Goal: Information Seeking & Learning: Learn about a topic

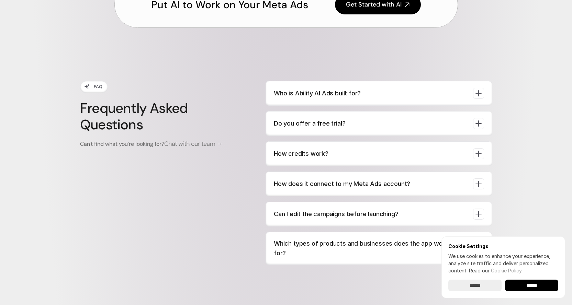
scroll to position [2542, 0]
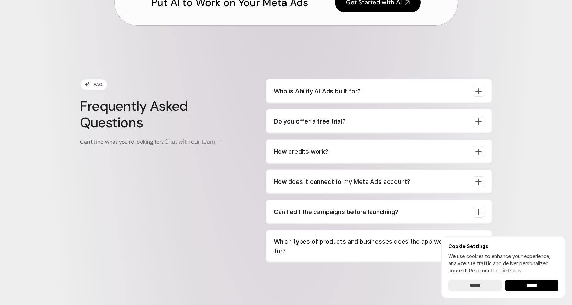
click at [315, 94] on p "Who is Ability AI Ads built for?" at bounding box center [371, 92] width 194 height 10
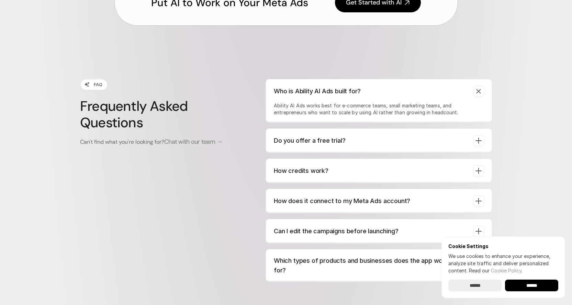
click at [329, 147] on div "Do you offer a free trial?" at bounding box center [379, 140] width 227 height 25
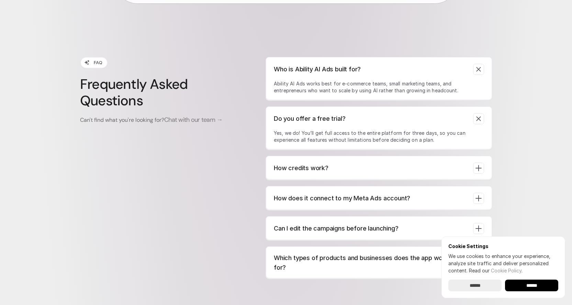
scroll to position [2577, 0]
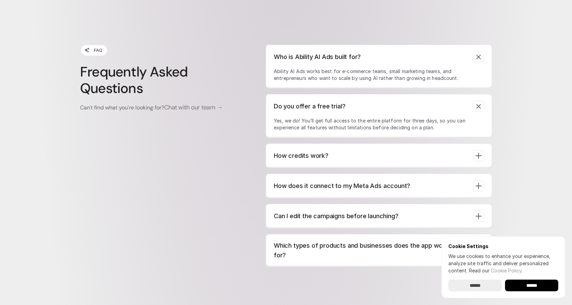
click at [322, 159] on p "How credits work?" at bounding box center [371, 156] width 194 height 10
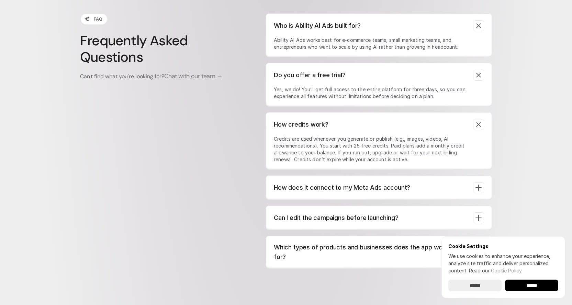
scroll to position [2645, 0]
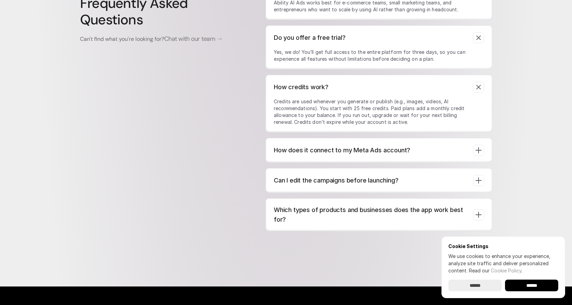
click at [331, 153] on p "How does it connect to my Meta Ads account?" at bounding box center [371, 151] width 194 height 10
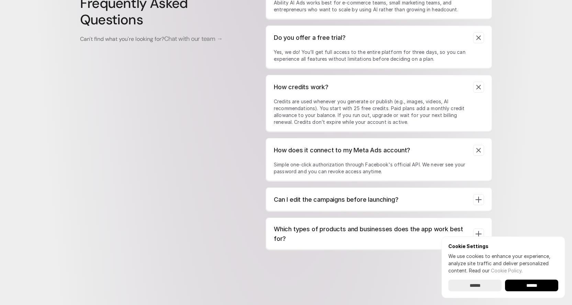
click at [347, 201] on p "Can I edit the campaigns before launching?" at bounding box center [371, 200] width 194 height 10
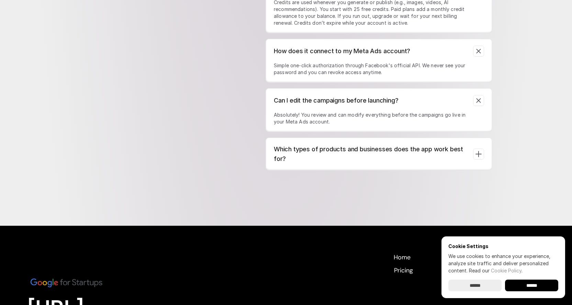
scroll to position [2749, 0]
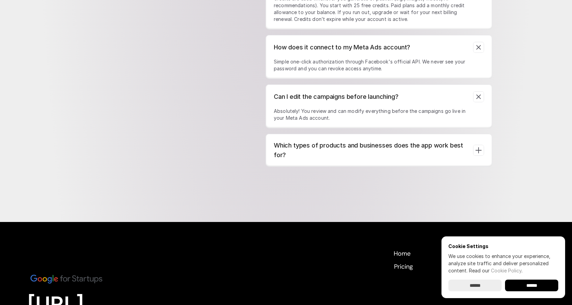
click at [333, 146] on p "Which types of products and businesses does the app work best for?" at bounding box center [371, 150] width 194 height 19
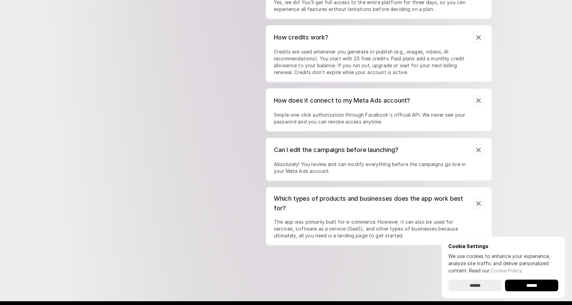
scroll to position [2889, 0]
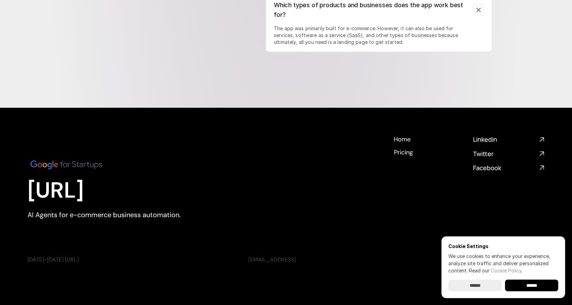
click at [85, 167] on img at bounding box center [66, 164] width 78 height 13
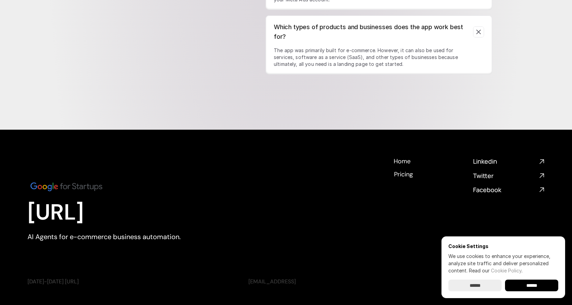
scroll to position [2855, 0]
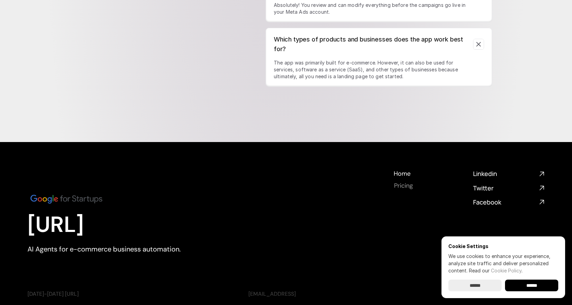
click at [409, 187] on h4 "Pricing" at bounding box center [403, 186] width 19 height 9
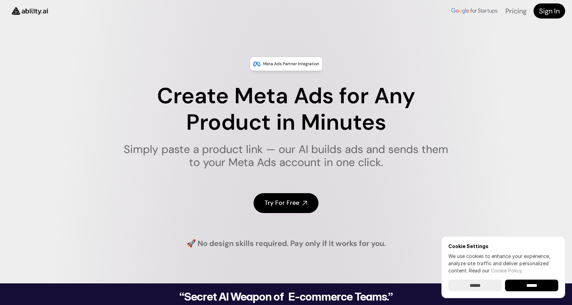
click at [298, 68] on div "Meta Ads Partner Integration" at bounding box center [286, 64] width 73 height 14
